Goal: Book appointment/travel/reservation

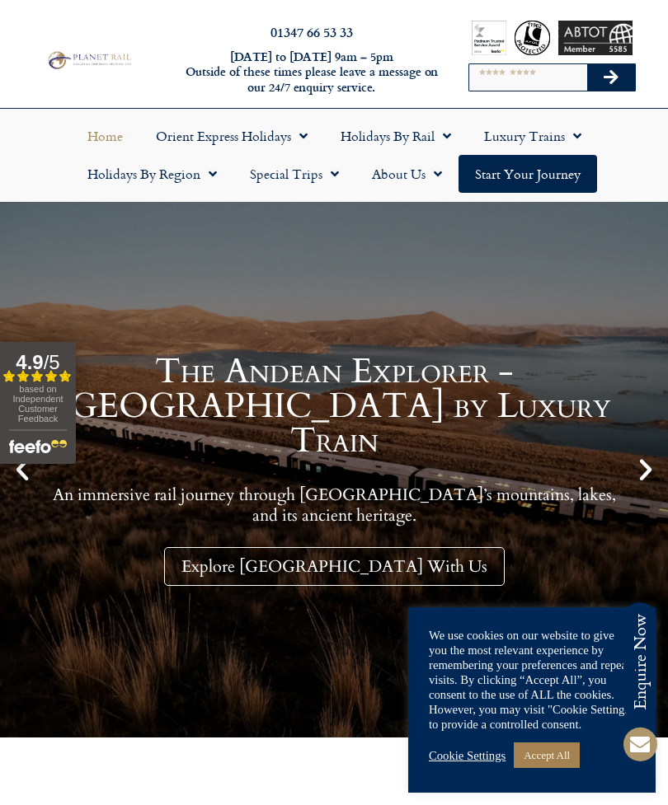
click at [337, 181] on span "Menu" at bounding box center [330, 174] width 16 height 30
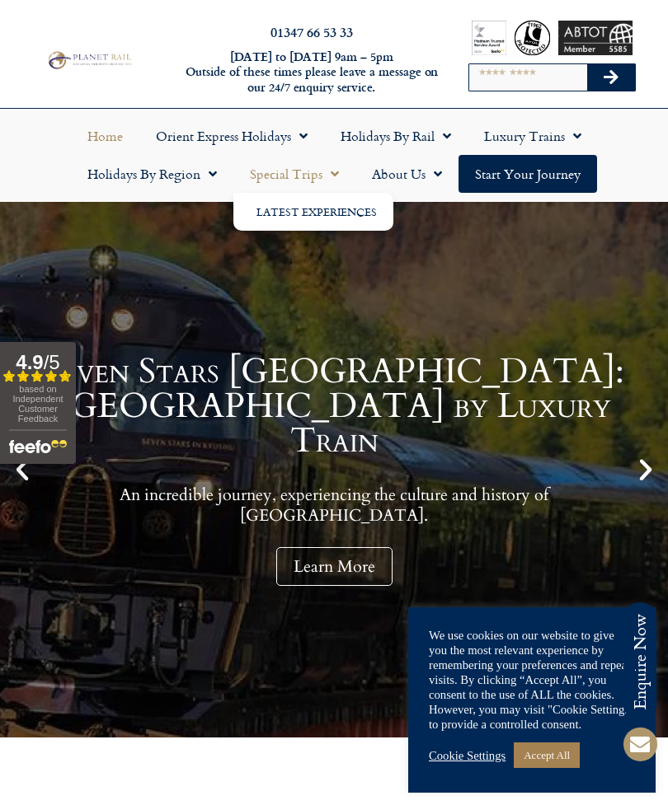
click at [331, 181] on span "Menu" at bounding box center [330, 174] width 16 height 30
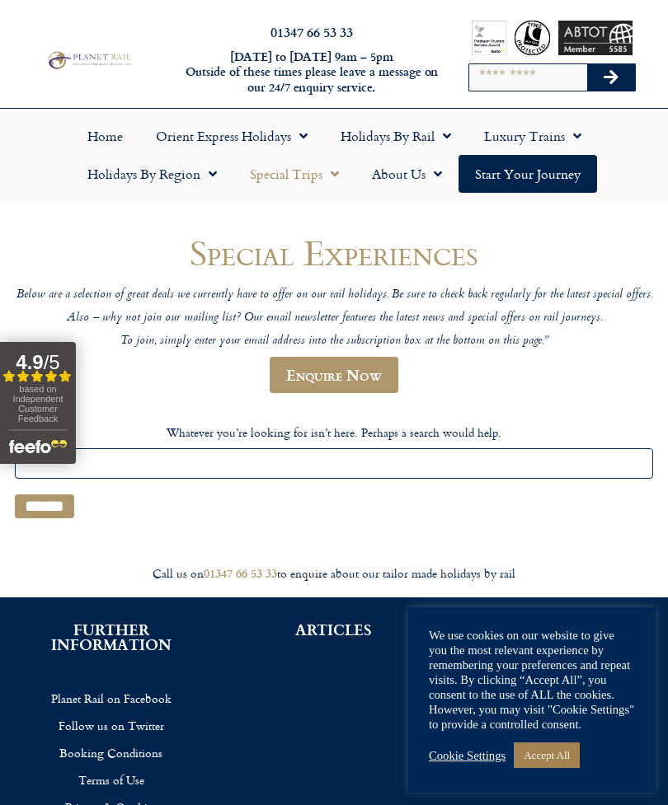
click at [434, 136] on span "Menu" at bounding box center [442, 136] width 16 height 30
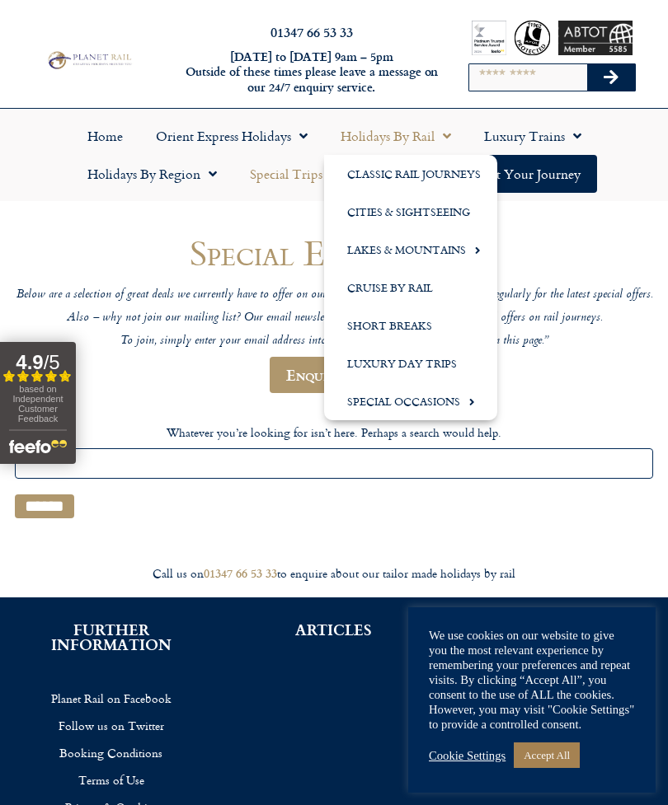
click at [591, 138] on link "Luxury Trains" at bounding box center [532, 136] width 130 height 38
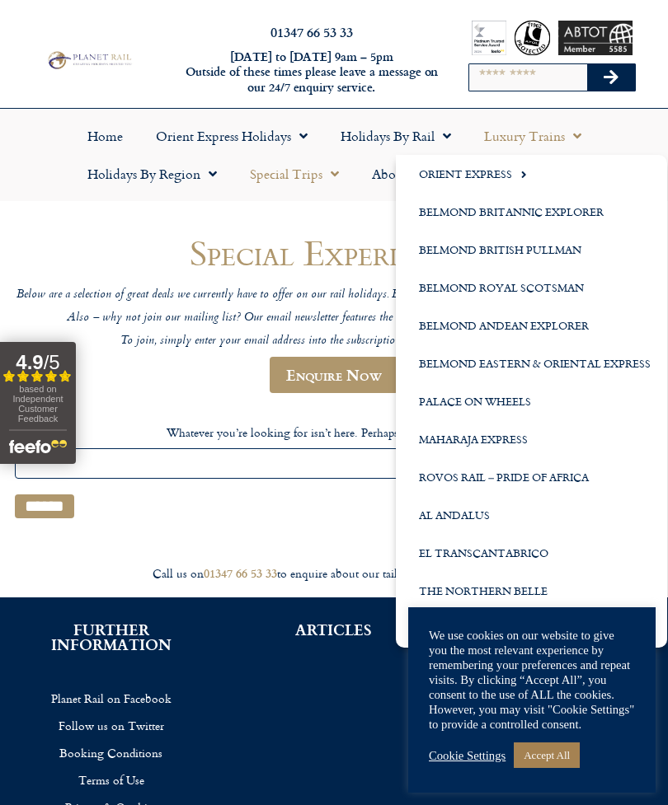
click at [575, 129] on span "Menu" at bounding box center [573, 136] width 16 height 30
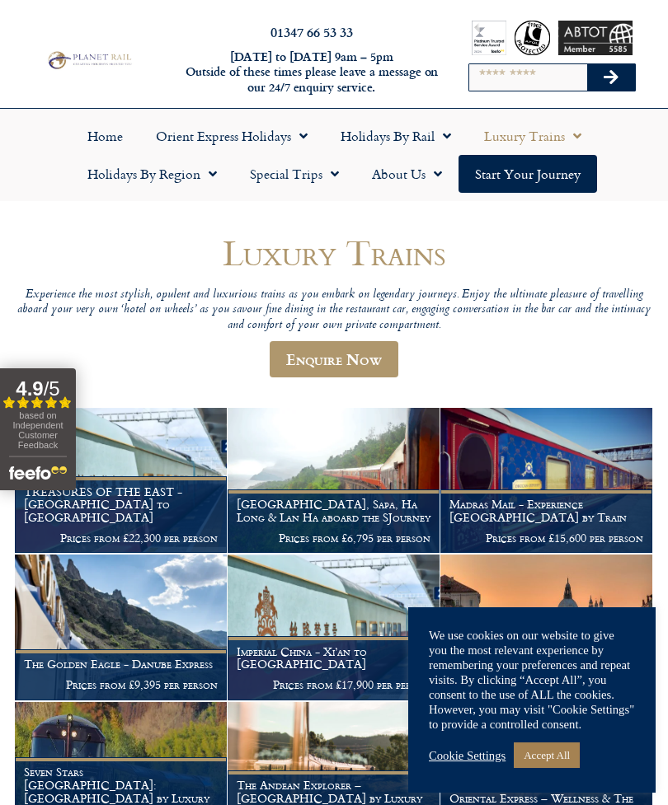
scroll to position [51, 0]
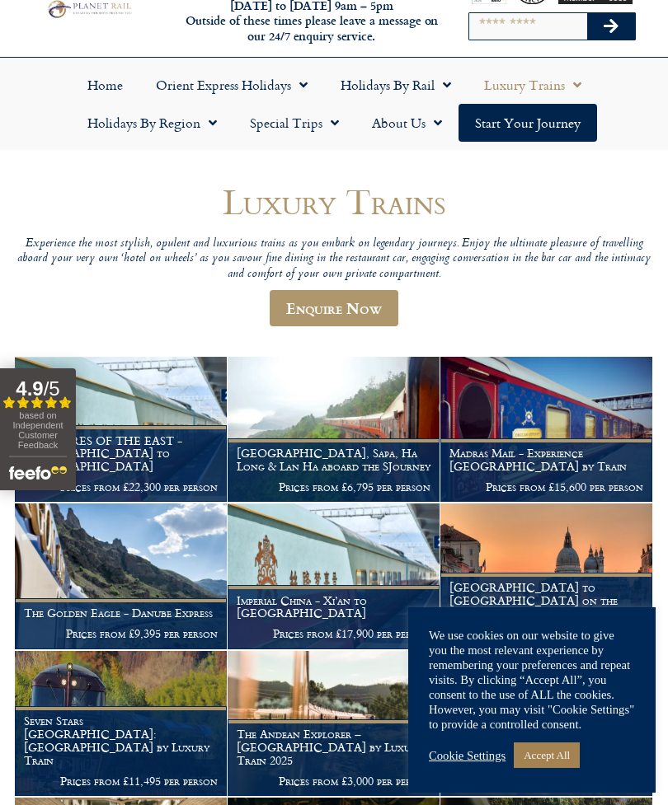
click at [561, 768] on link "Accept All" at bounding box center [547, 756] width 66 height 26
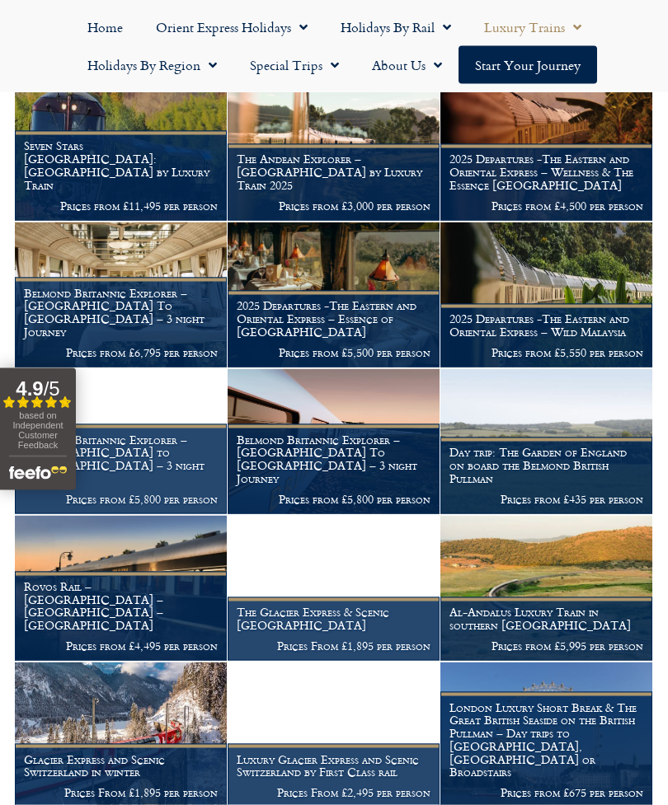
scroll to position [627, 0]
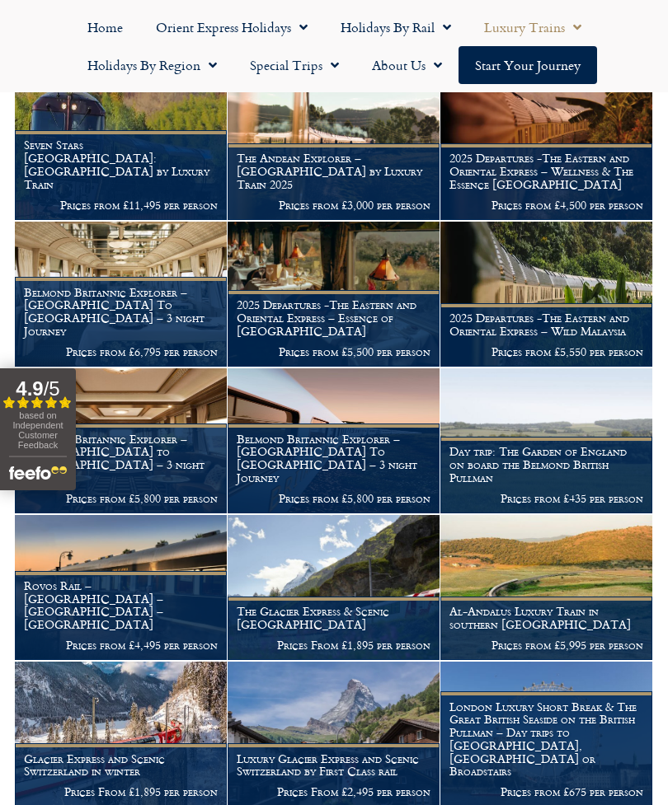
click at [142, 612] on h1 "Rovos Rail – Cape Town – Pretoria – Victoria Falls" at bounding box center [121, 605] width 194 height 52
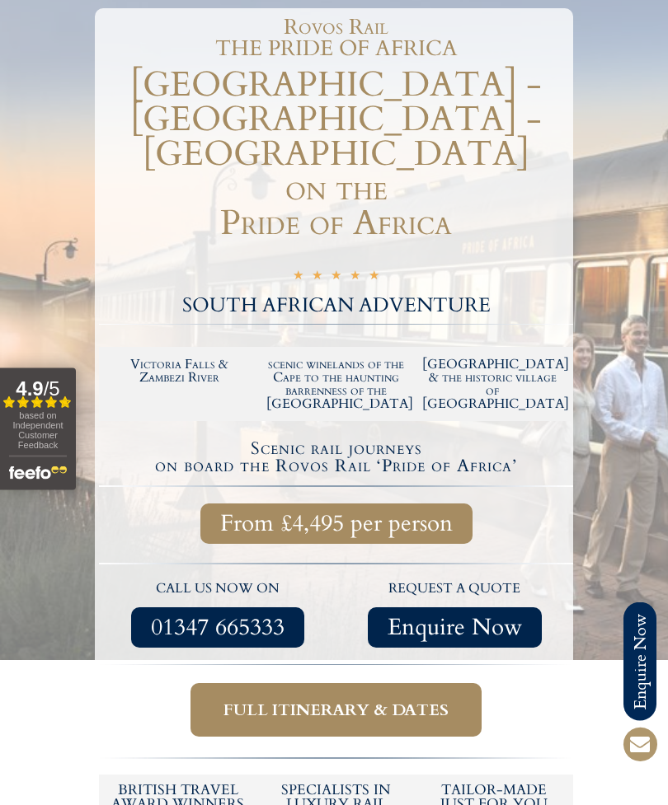
scroll to position [262, 0]
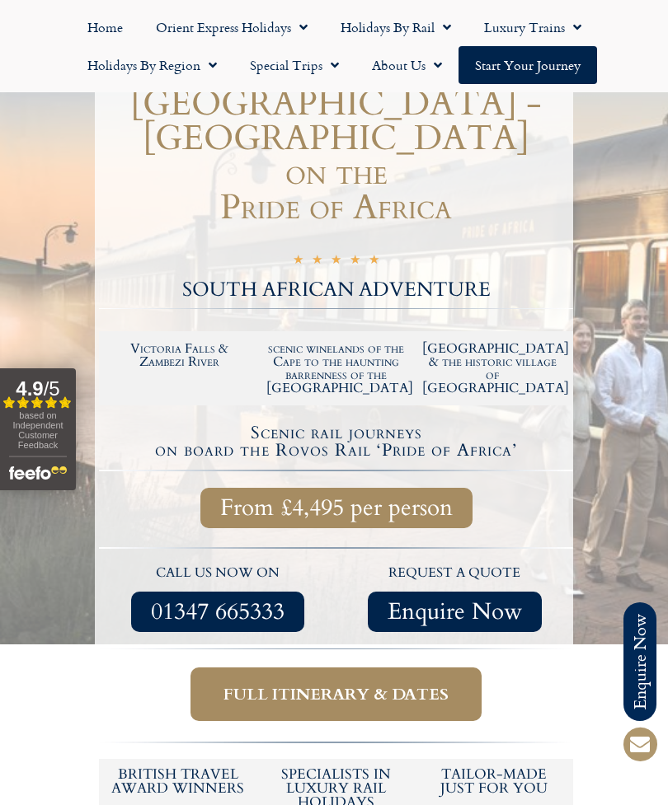
click at [340, 684] on span "Full itinerary & dates" at bounding box center [335, 694] width 225 height 21
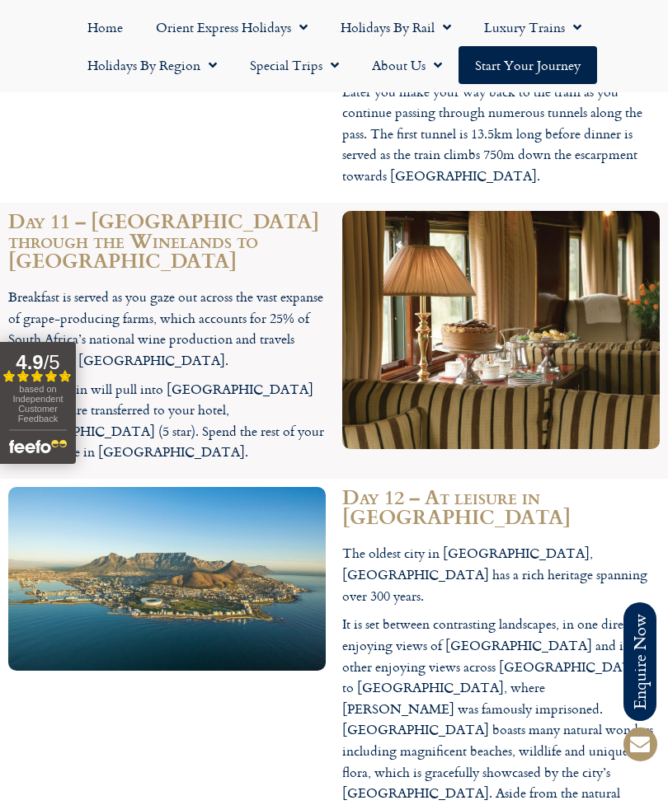
scroll to position [6294, 0]
